Goal: Task Accomplishment & Management: Use online tool/utility

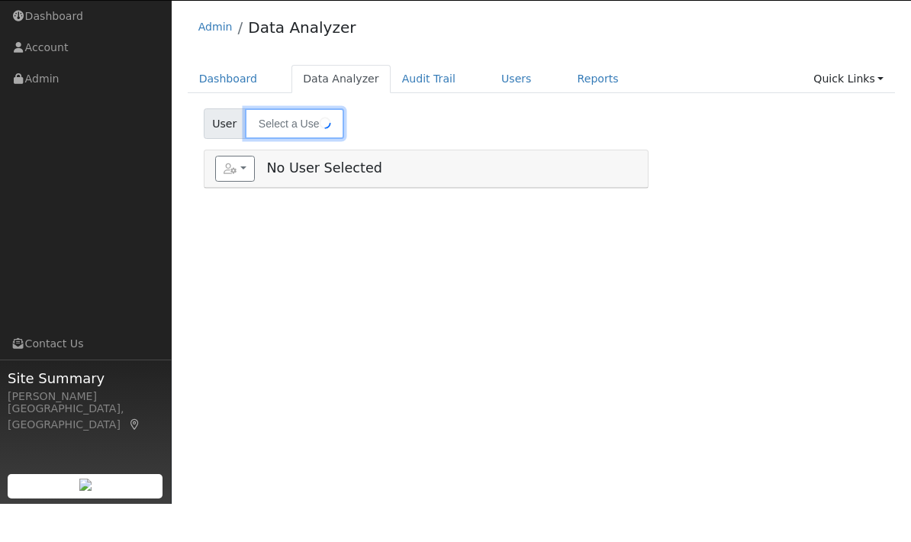
type input "[PERSON_NAME]"
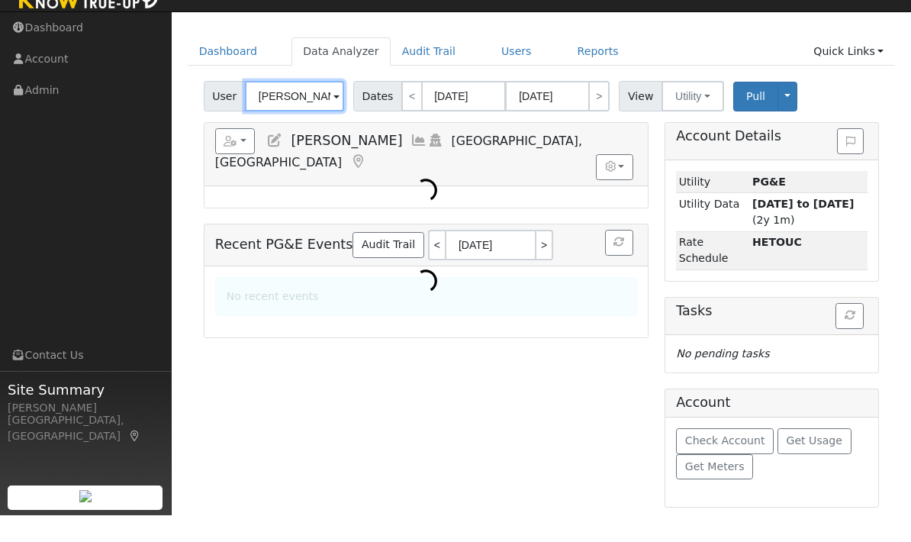
scroll to position [64, 0]
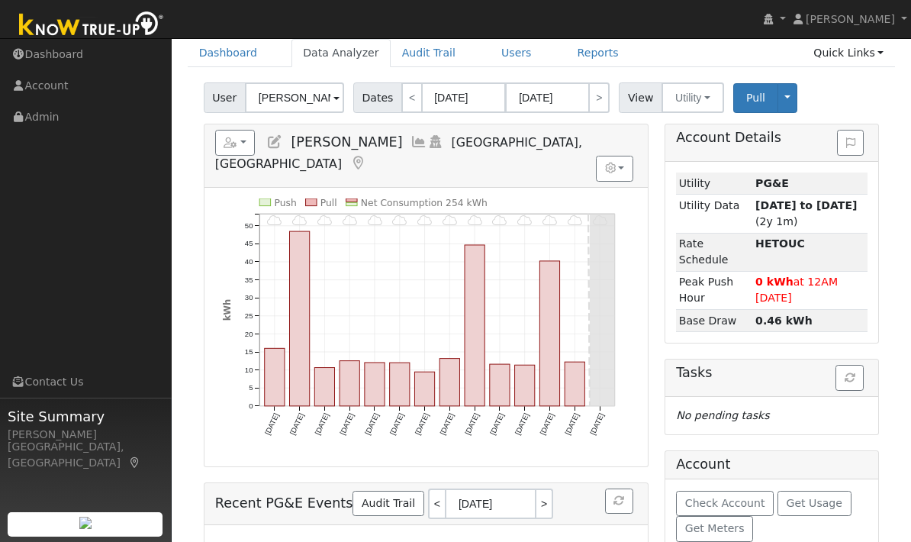
click at [786, 99] on button "Toggle Dropdown" at bounding box center [787, 98] width 20 height 30
click at [227, 143] on icon "button" at bounding box center [231, 142] width 14 height 11
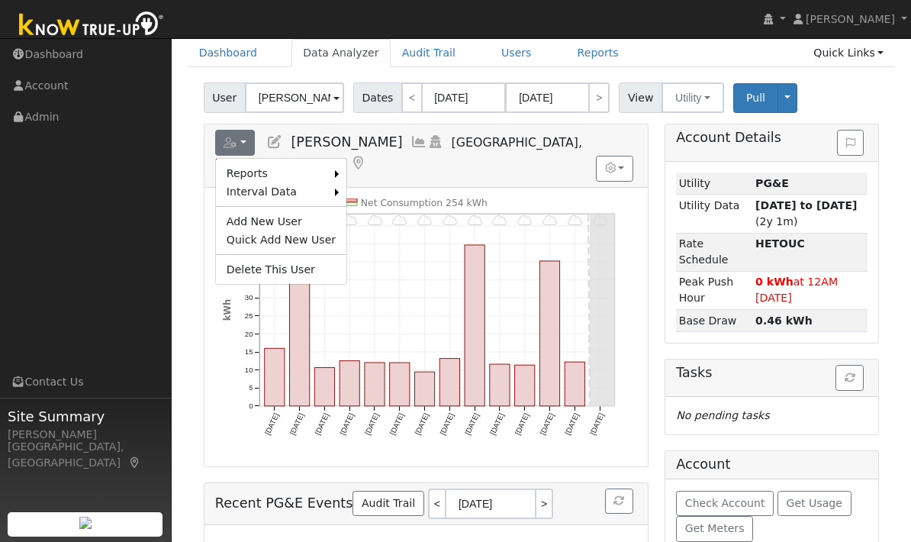
click at [0, 0] on link "Import from CSV" at bounding box center [0, 0] width 0 height 0
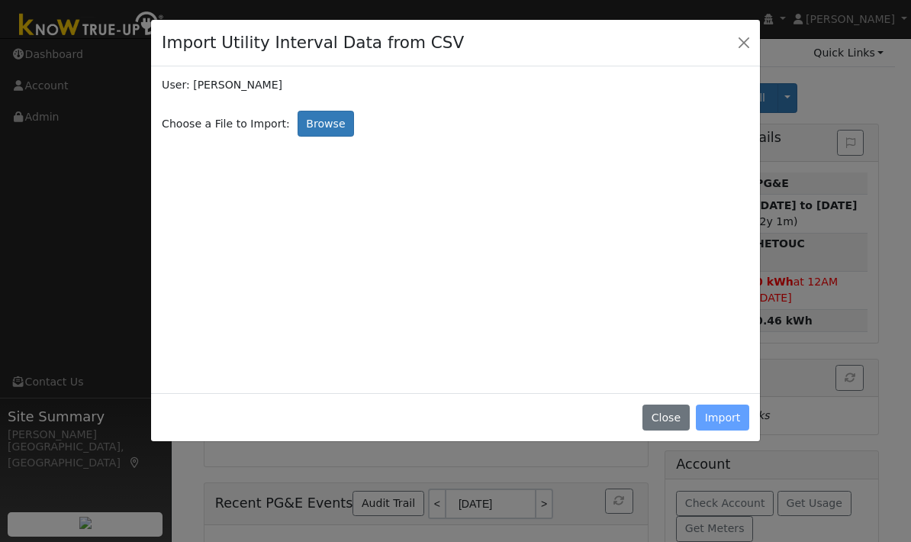
click at [747, 46] on button "Close" at bounding box center [743, 42] width 21 height 21
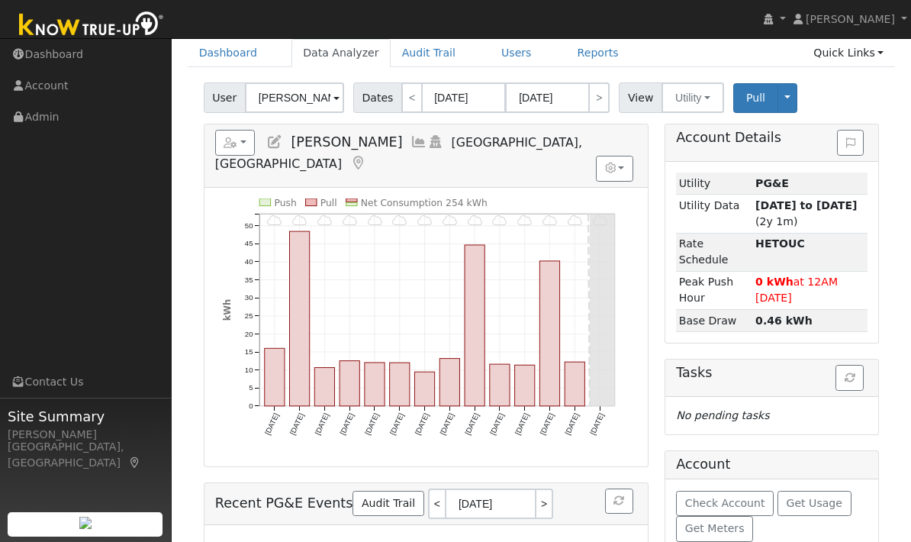
click at [235, 143] on icon "button" at bounding box center [231, 142] width 14 height 11
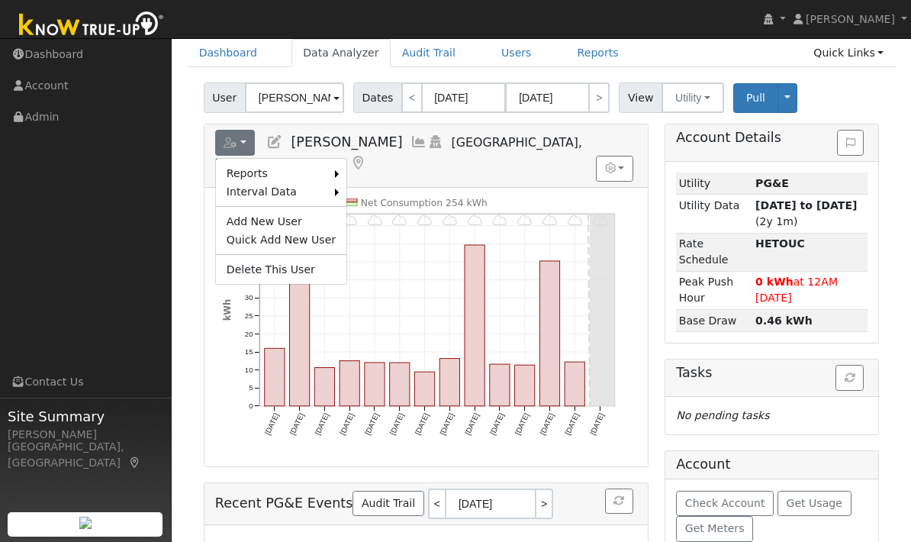
click at [0, 0] on link "Export to CSV" at bounding box center [0, 0] width 0 height 0
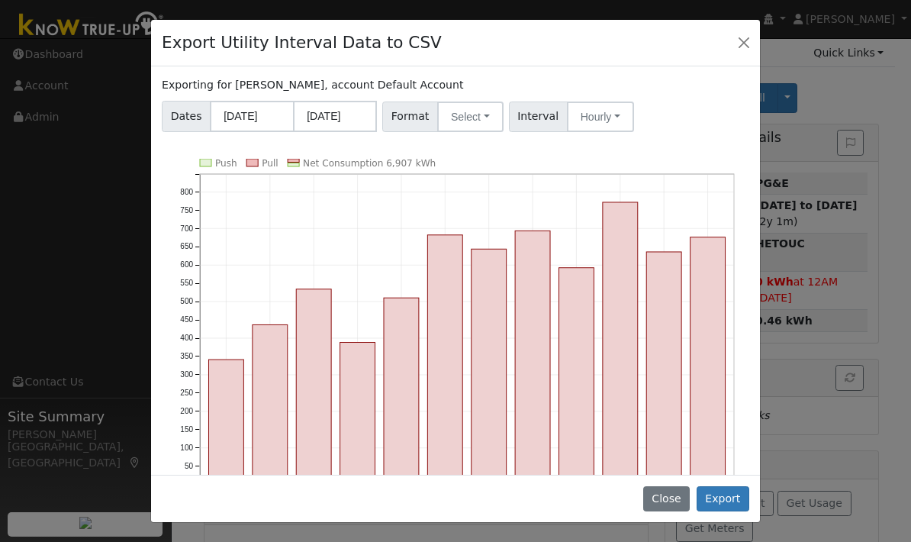
click at [484, 116] on button "Select" at bounding box center [470, 116] width 66 height 31
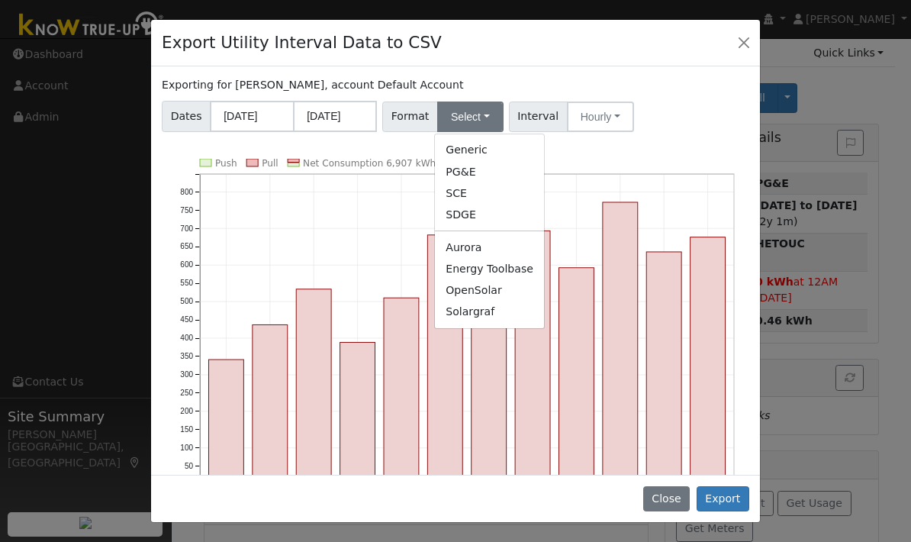
click at [474, 251] on link "Aurora" at bounding box center [489, 246] width 109 height 21
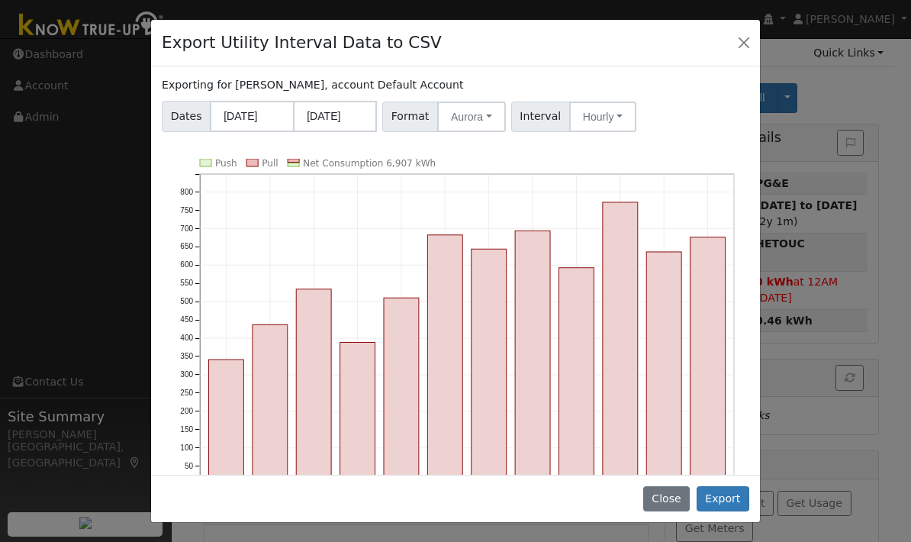
click at [603, 122] on button "Hourly" at bounding box center [602, 116] width 67 height 31
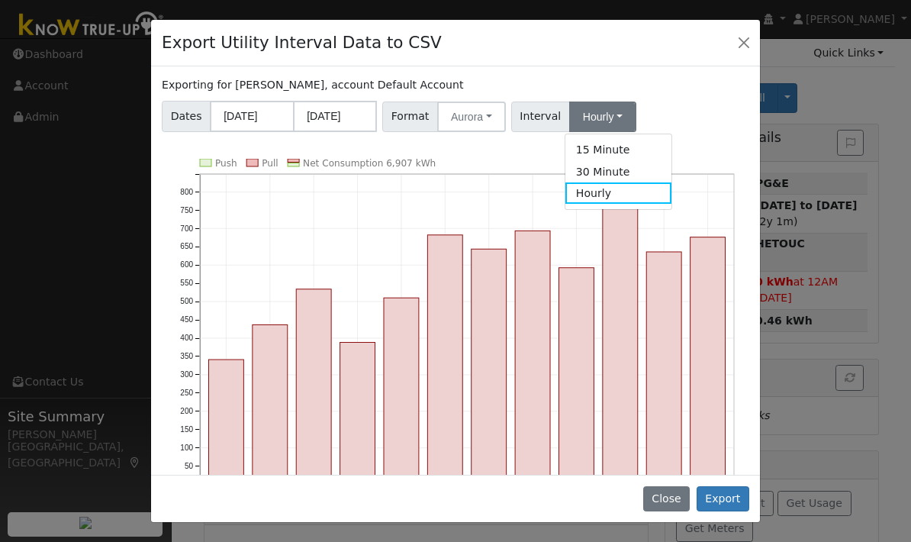
click at [657, 103] on div "Dates [DATE] [DATE] Format Aurora Generic PG&E SCE SDGE Aurora Energy Toolbase …" at bounding box center [455, 113] width 593 height 37
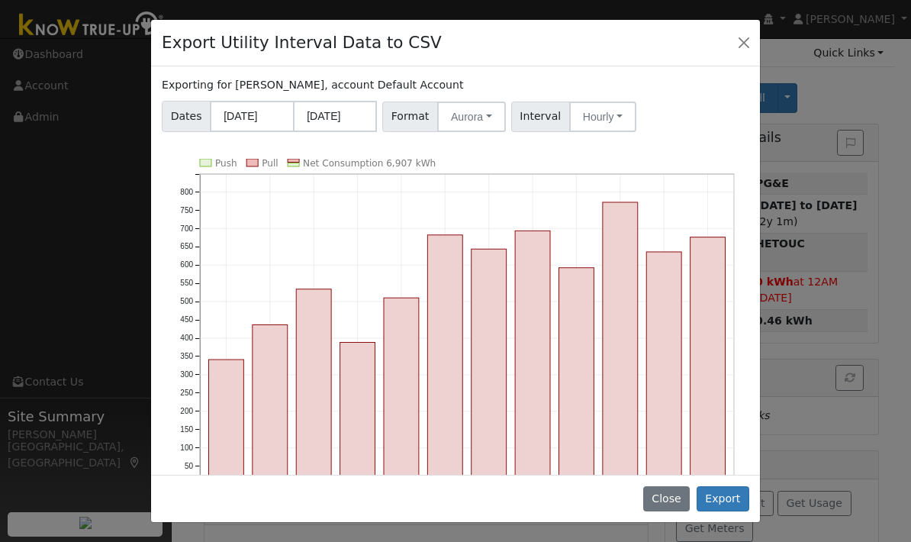
click at [720, 492] on button "Export" at bounding box center [722, 499] width 53 height 26
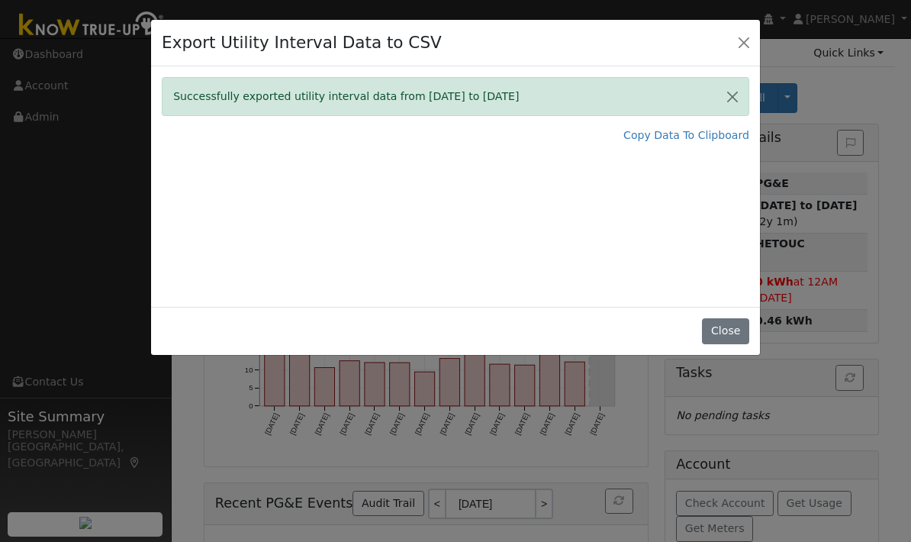
click at [674, 138] on link "Copy Data To Clipboard" at bounding box center [686, 135] width 126 height 16
click at [687, 132] on link "Copy Data To Clipboard" at bounding box center [686, 135] width 126 height 16
